Goal: Task Accomplishment & Management: Manage account settings

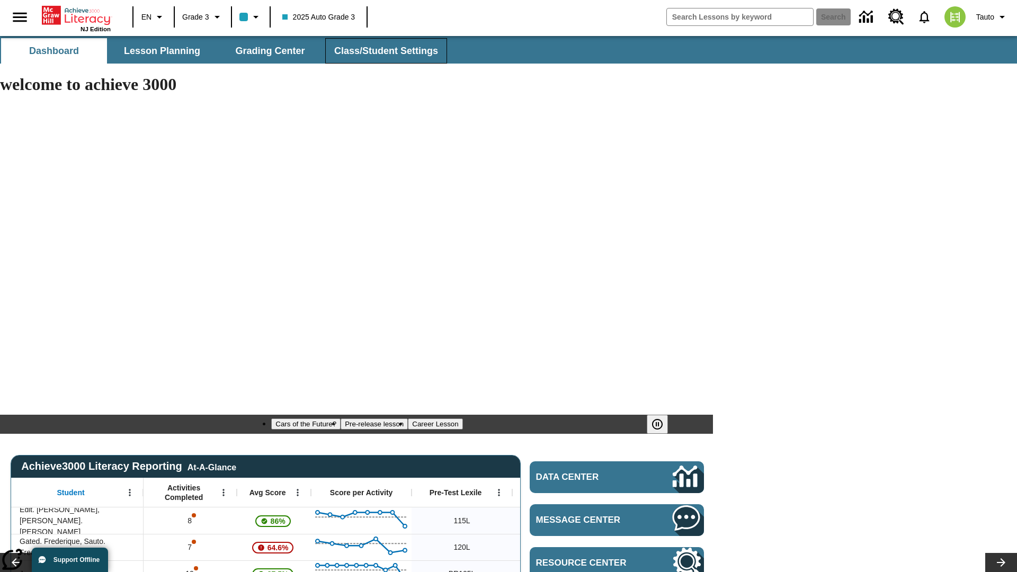
click at [384, 51] on span "Class/Student Settings" at bounding box center [386, 51] width 104 height 12
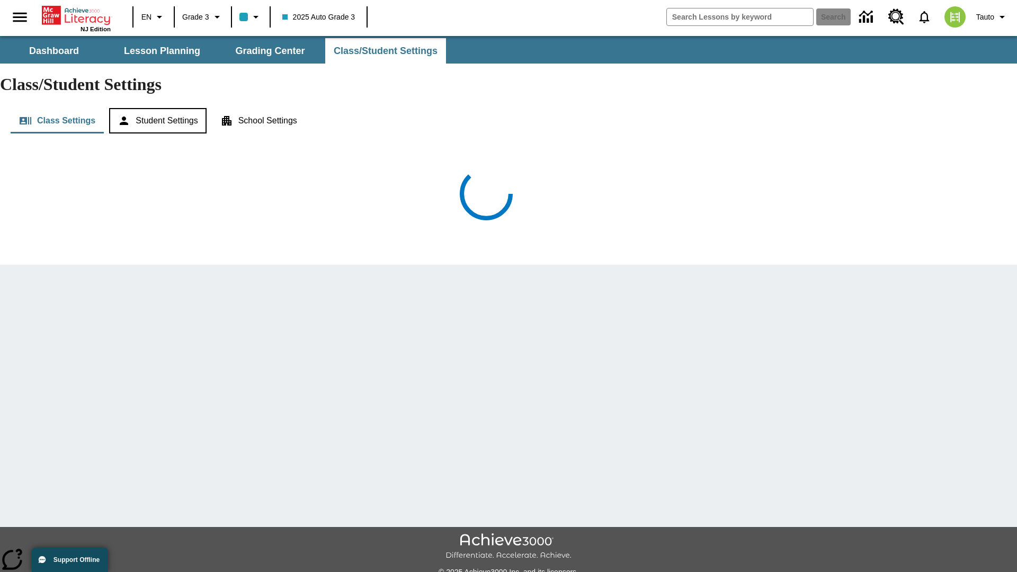
click at [159, 108] on button "Student Settings" at bounding box center [157, 120] width 97 height 25
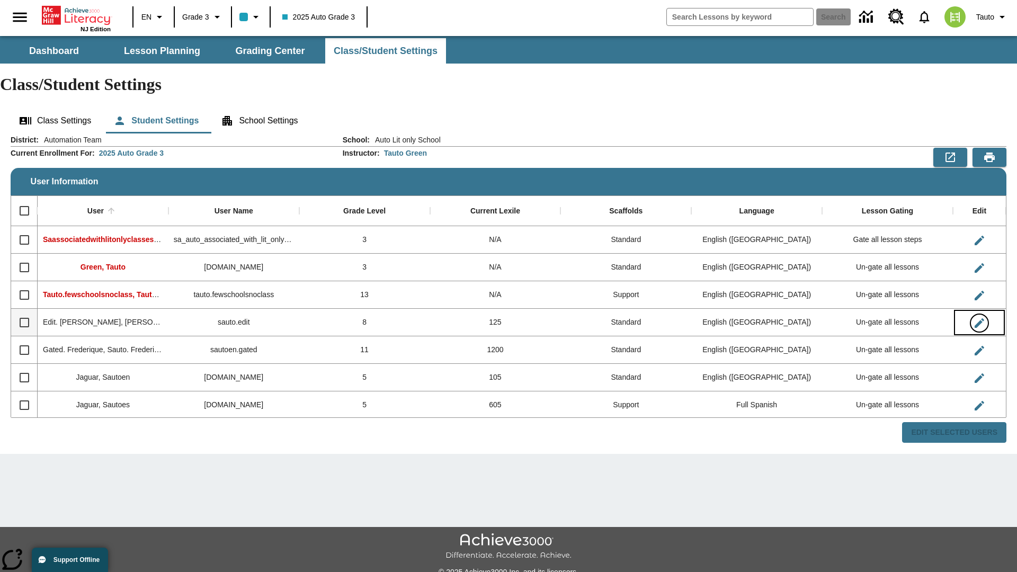
click at [979, 318] on icon "Edit User" at bounding box center [979, 323] width 10 height 10
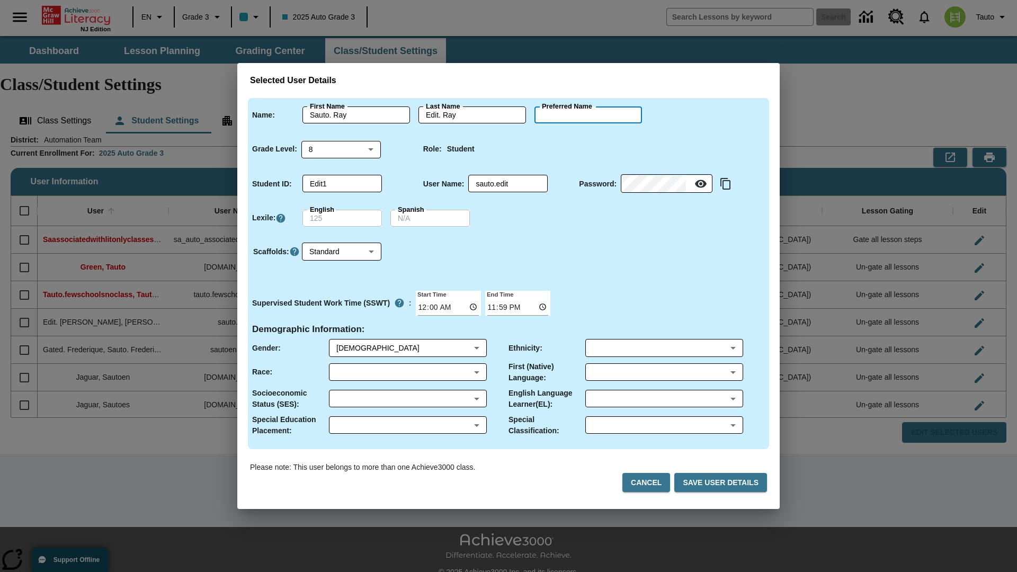
type input "Jamarcus"
click at [650, 482] on button "Cancel" at bounding box center [646, 483] width 48 height 20
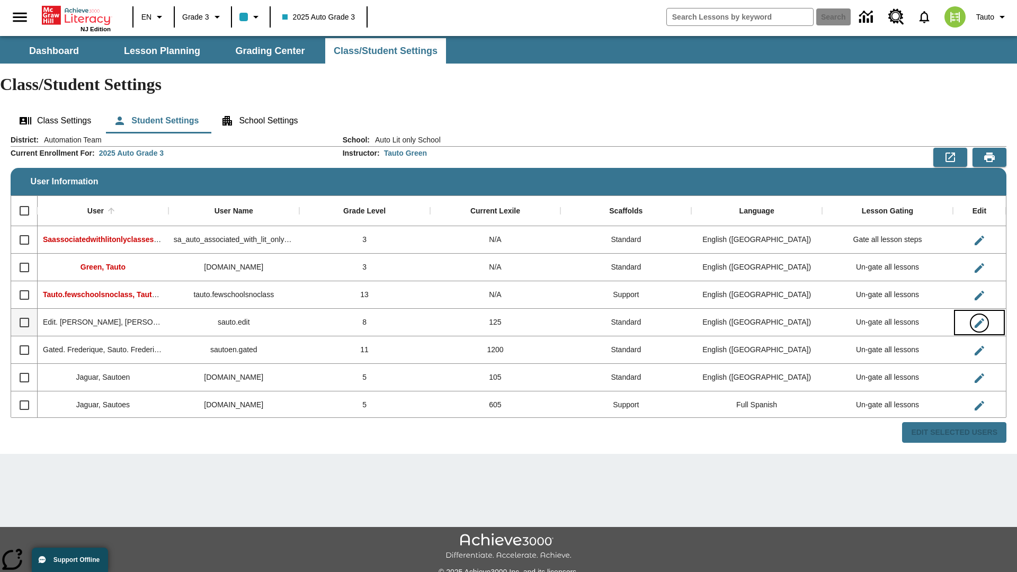
click at [979, 318] on icon "Edit User" at bounding box center [979, 323] width 10 height 10
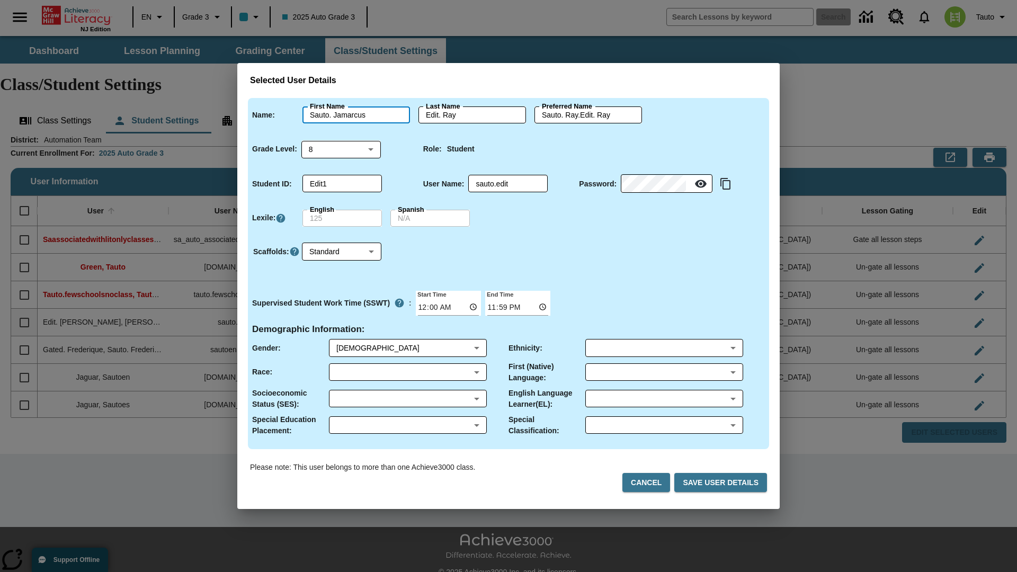
type input "Sauto. Jamarcus"
type input "Edit. Jamarcus"
type input "Sauto. Jamarcus.Edit. Jamarcus"
click at [341, 149] on body "Skip to main content NJ Edition EN Grade 3 2025 Auto Grade 3 Search 0 Tauto Das…" at bounding box center [508, 315] width 1017 height 559
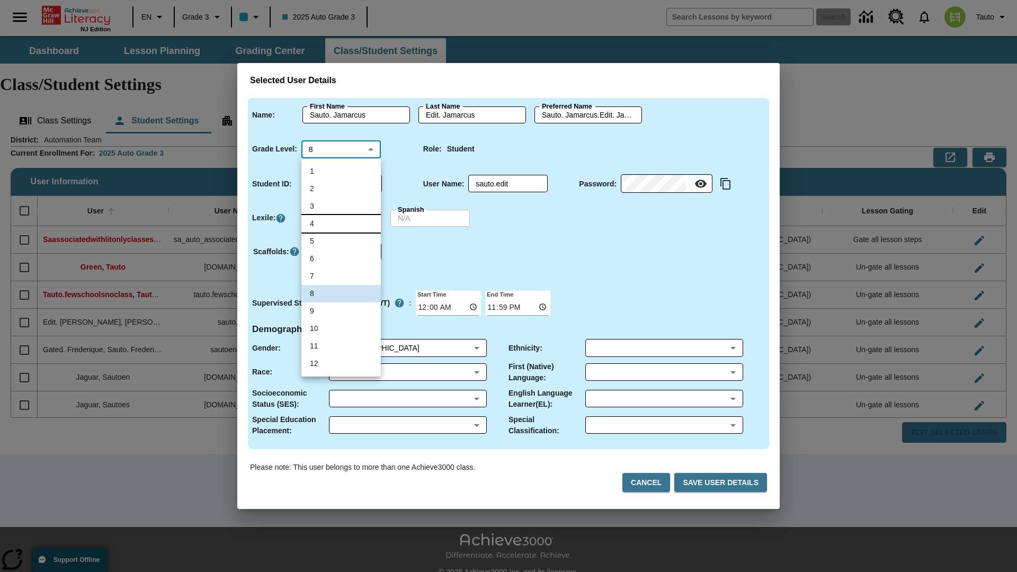
click at [341, 223] on li "4" at bounding box center [340, 223] width 79 height 17
type input "4"
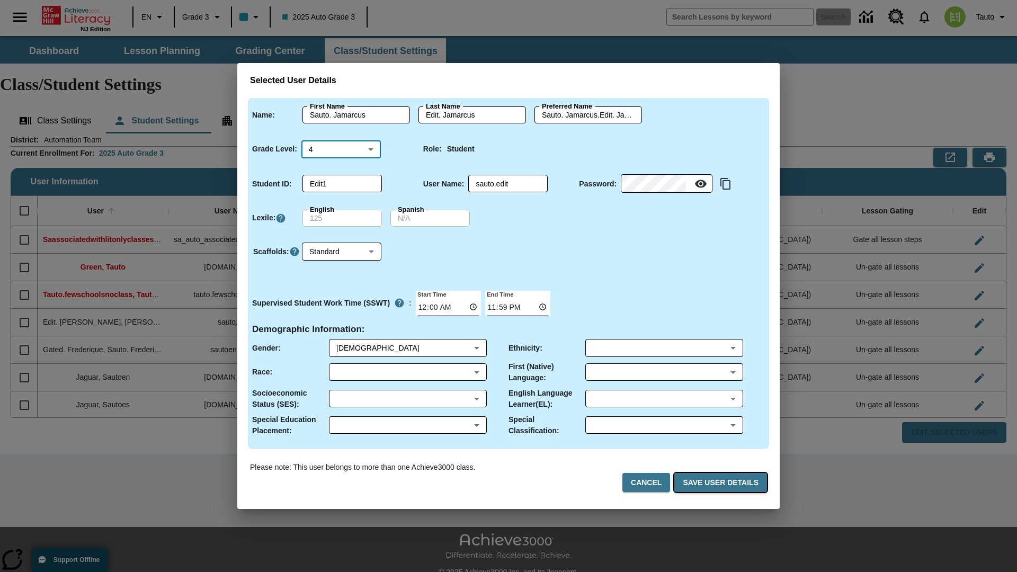
click at [722, 482] on button "Save User Details" at bounding box center [720, 483] width 93 height 20
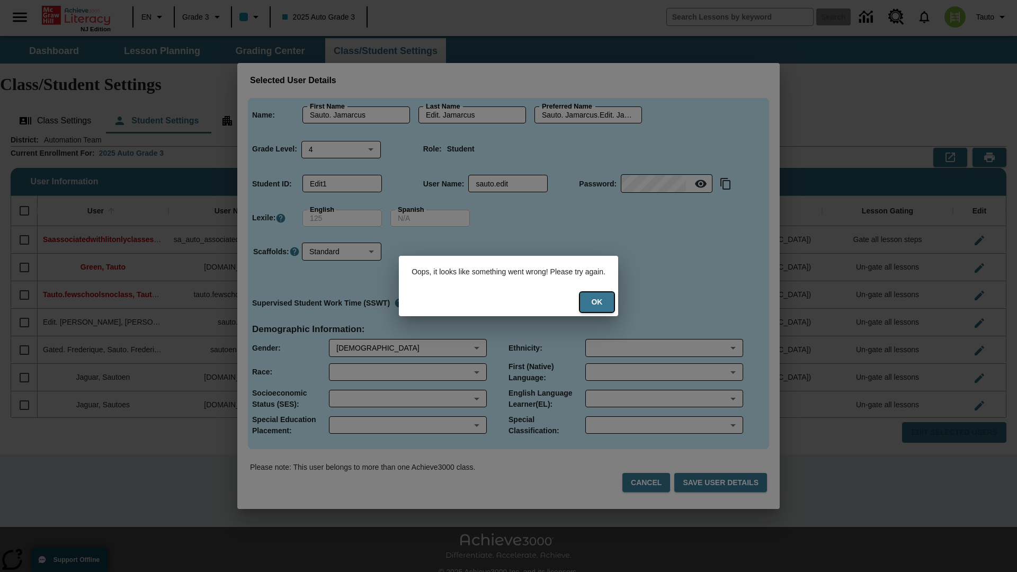
click at [604, 302] on button "Ok" at bounding box center [597, 302] width 34 height 20
